Goal: Find specific page/section: Locate a particular part of the current website

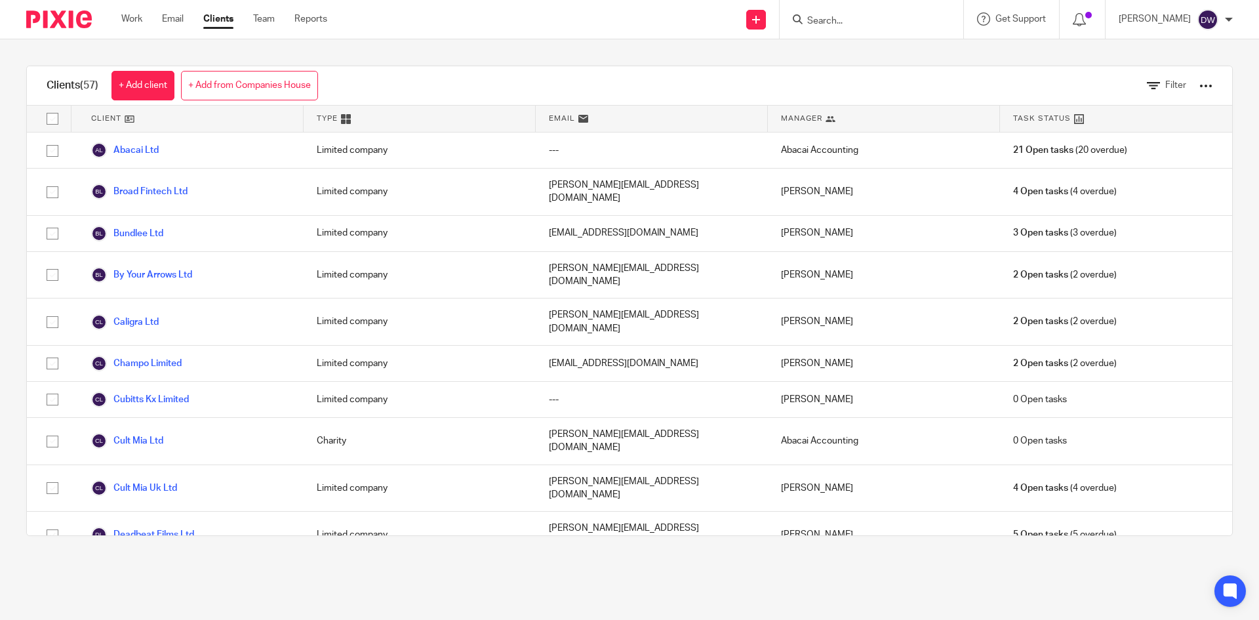
click at [840, 16] on input "Search" at bounding box center [865, 22] width 118 height 12
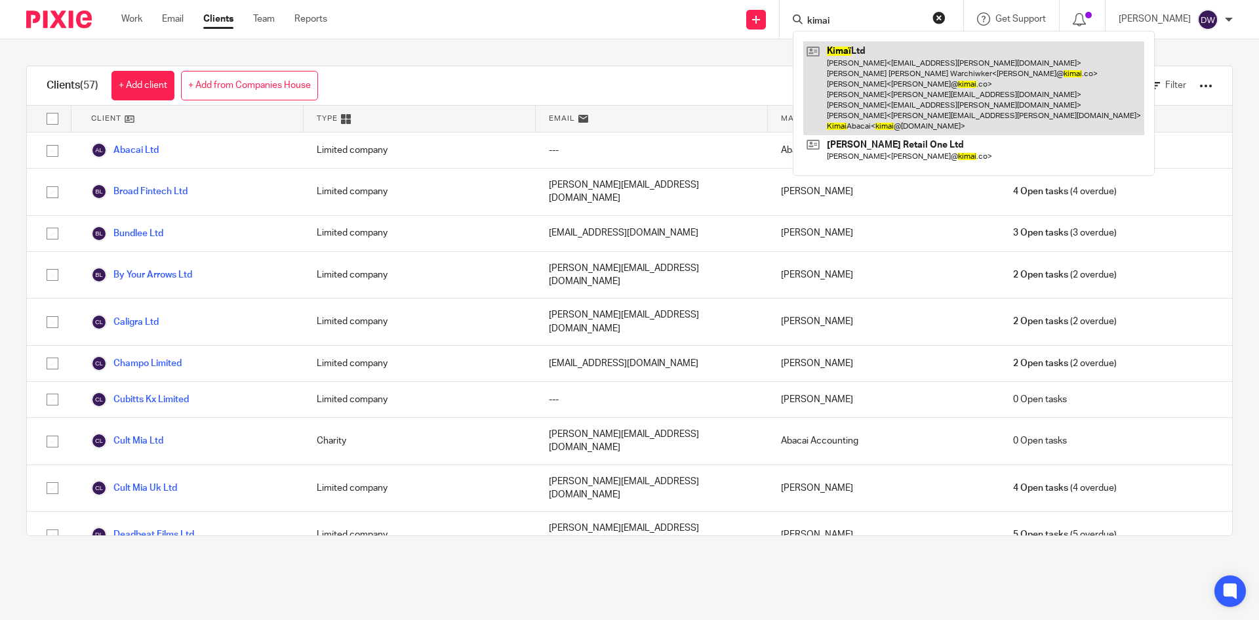
type input "kimai"
click at [873, 48] on link at bounding box center [973, 88] width 341 height 94
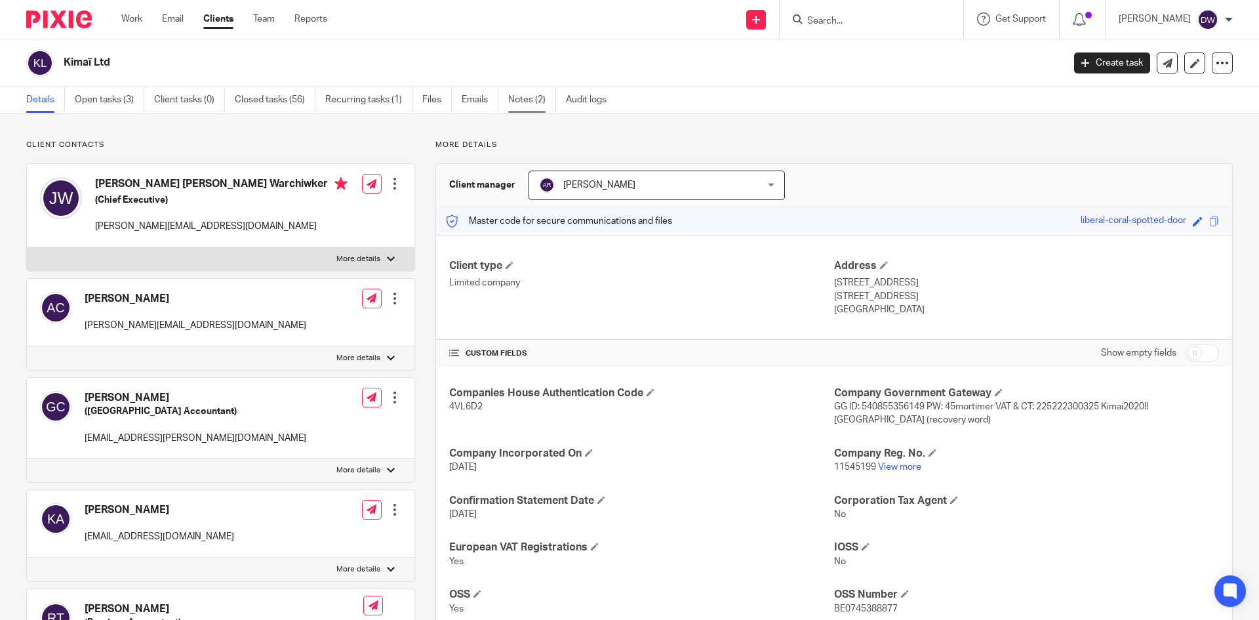
click at [538, 100] on link "Notes (2)" at bounding box center [532, 100] width 48 height 26
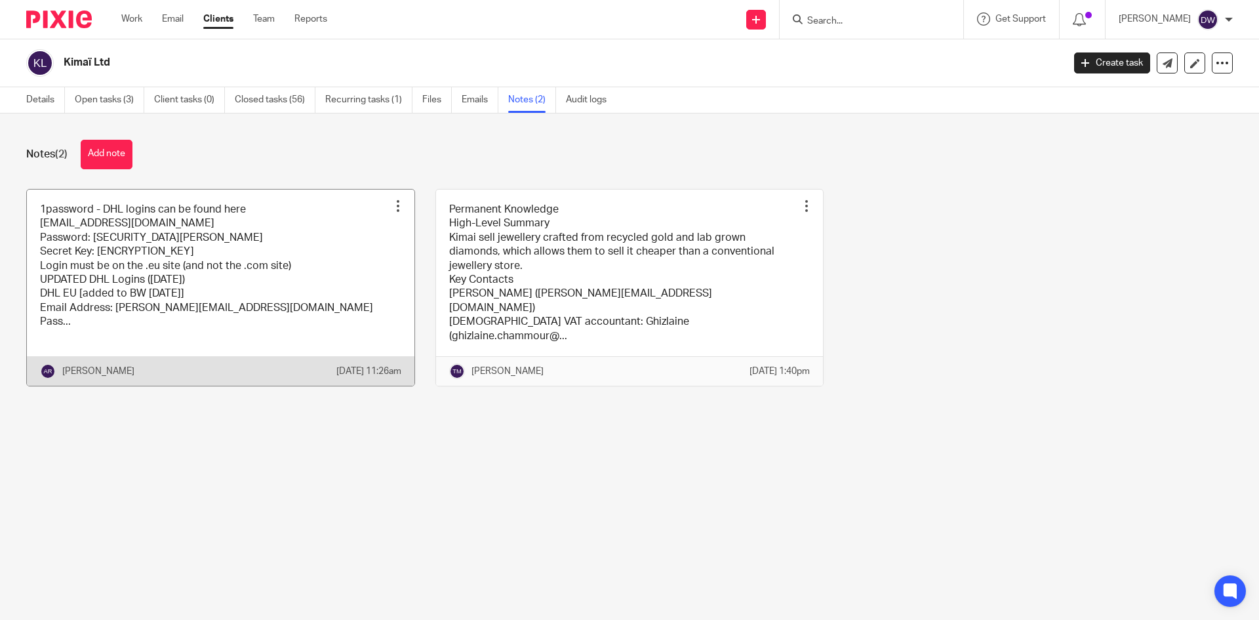
click at [285, 266] on link at bounding box center [221, 288] width 388 height 196
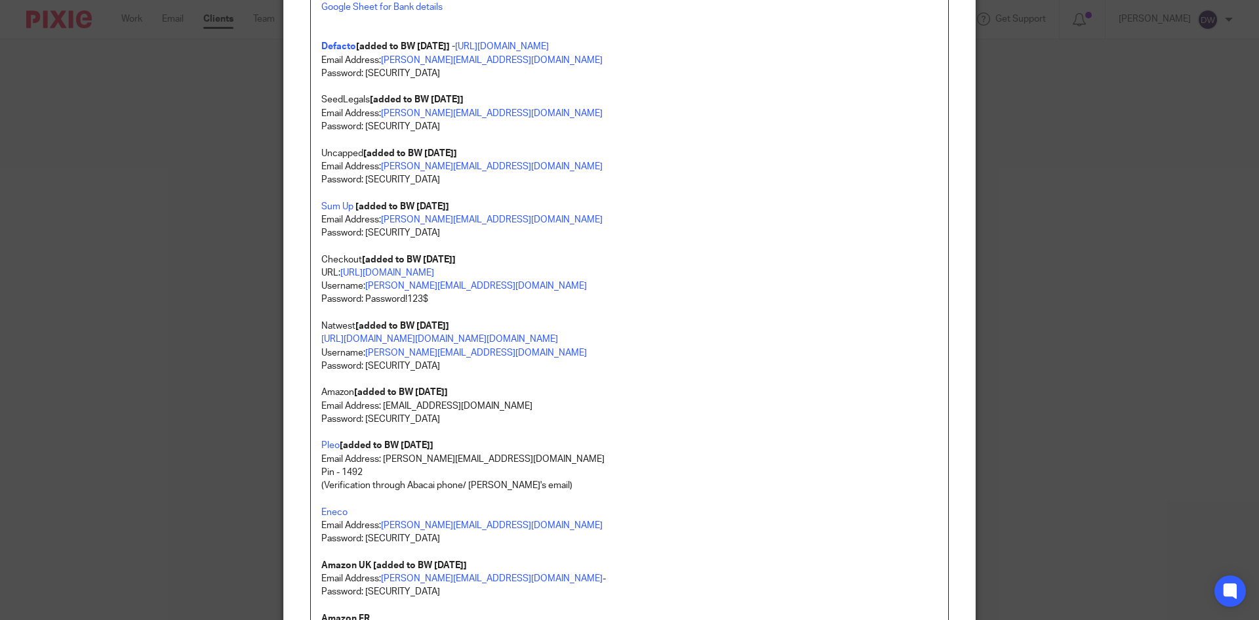
scroll to position [1997, 0]
